Goal: Task Accomplishment & Management: Complete application form

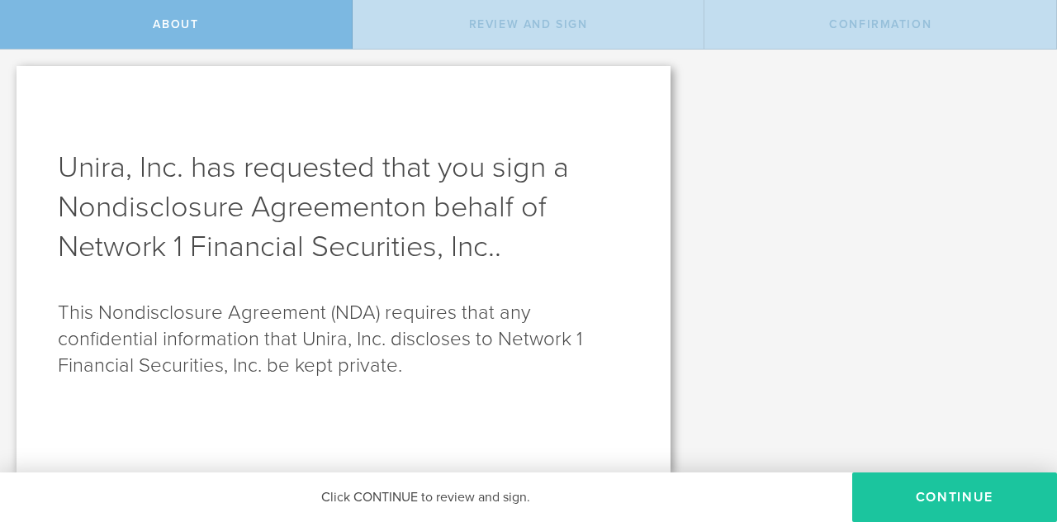
click at [977, 489] on button "Continue" at bounding box center [954, 497] width 205 height 50
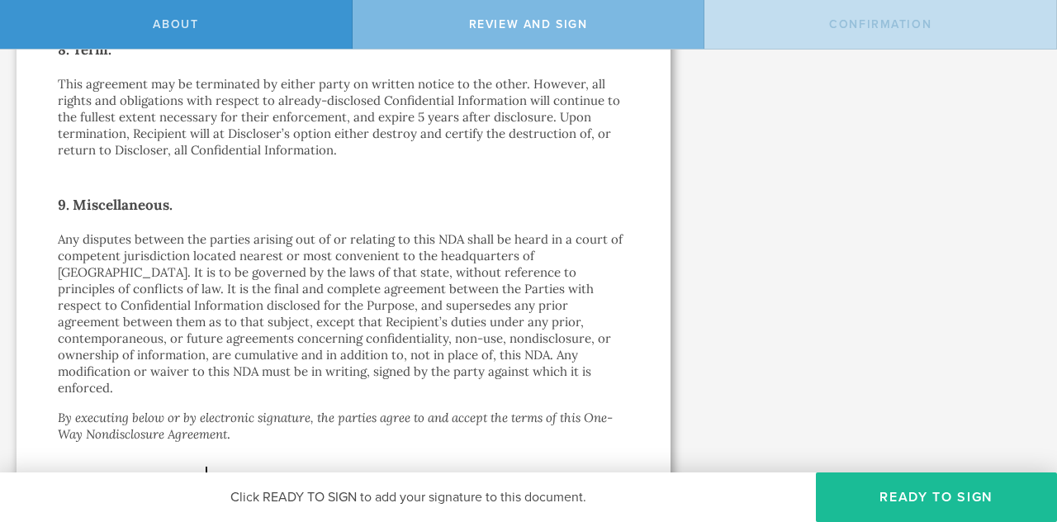
scroll to position [1676, 0]
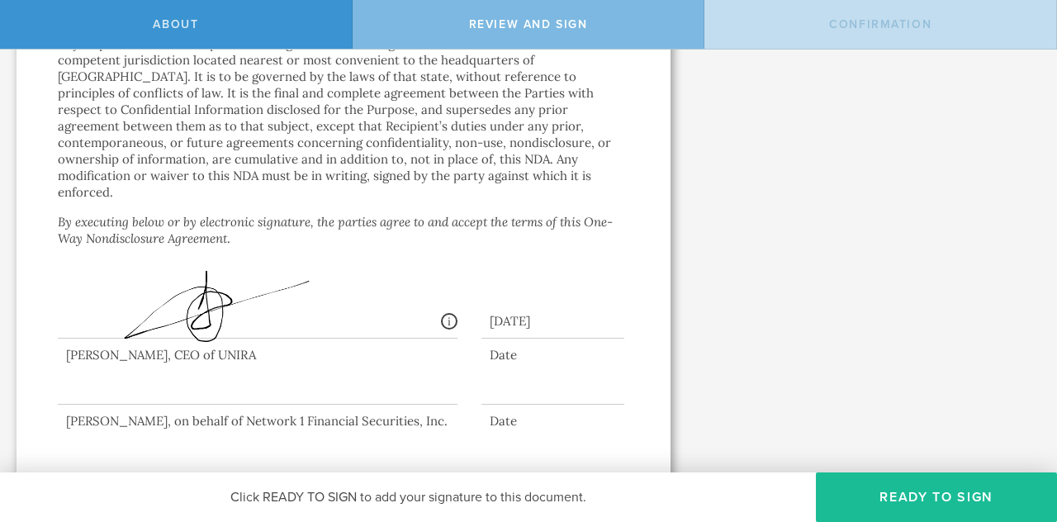
click at [83, 371] on div at bounding box center [258, 372] width 400 height 66
click at [83, 377] on div at bounding box center [258, 372] width 400 height 66
click at [76, 370] on div at bounding box center [258, 372] width 400 height 66
click at [74, 377] on div at bounding box center [258, 372] width 400 height 66
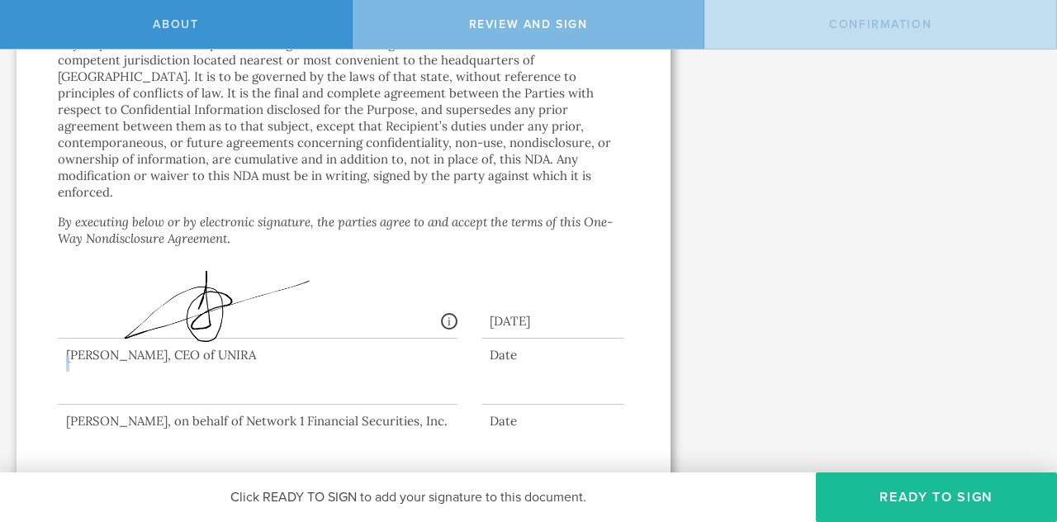
drag, startPoint x: 74, startPoint y: 377, endPoint x: 96, endPoint y: 386, distance: 23.3
click at [96, 386] on div at bounding box center [343, 376] width 571 height 74
click at [911, 495] on button "Ready to Sign" at bounding box center [936, 497] width 241 height 50
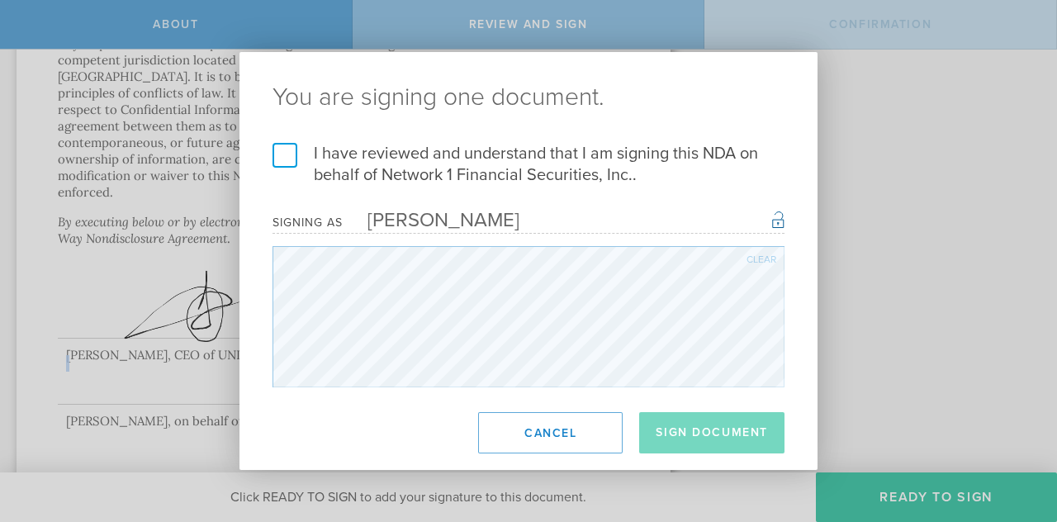
click at [222, 300] on div "You are signing one document. I have reviewed and understand that I am signing …" at bounding box center [528, 261] width 1057 height 522
click at [296, 140] on h2 "You are signing one document." at bounding box center [528, 97] width 578 height 91
click at [285, 159] on label "I have reviewed and understand that I am signing this NDA on behalf of Network …" at bounding box center [529, 164] width 512 height 43
click at [0, 0] on input "I have reviewed and understand that I am signing this NDA on behalf of Network …" at bounding box center [0, 0] width 0 height 0
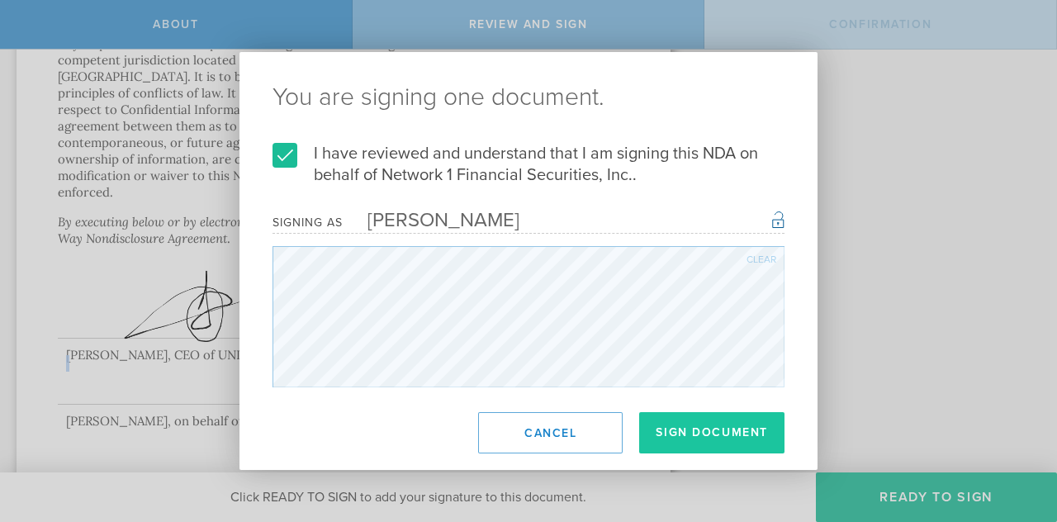
click at [724, 439] on button "Sign Document" at bounding box center [711, 432] width 145 height 41
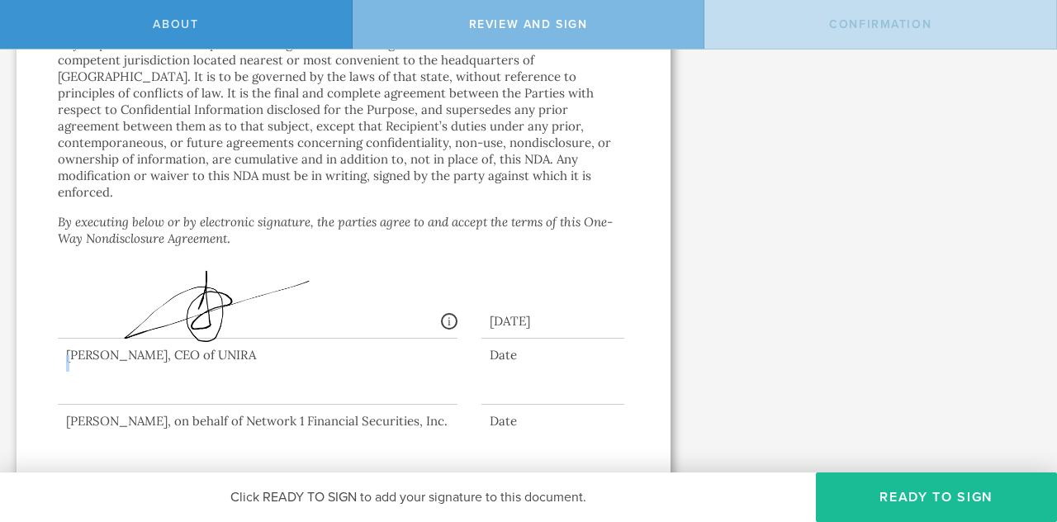
scroll to position [0, 0]
